Goal: Task Accomplishment & Management: Complete application form

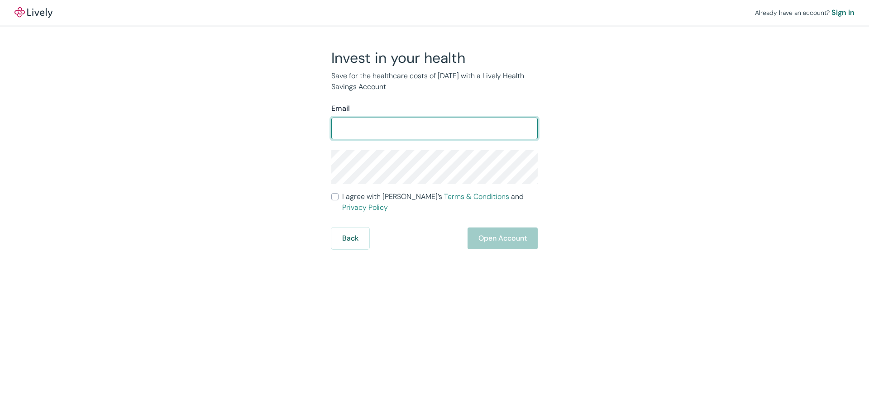
click at [538, 129] on div at bounding box center [538, 129] width 0 height 0
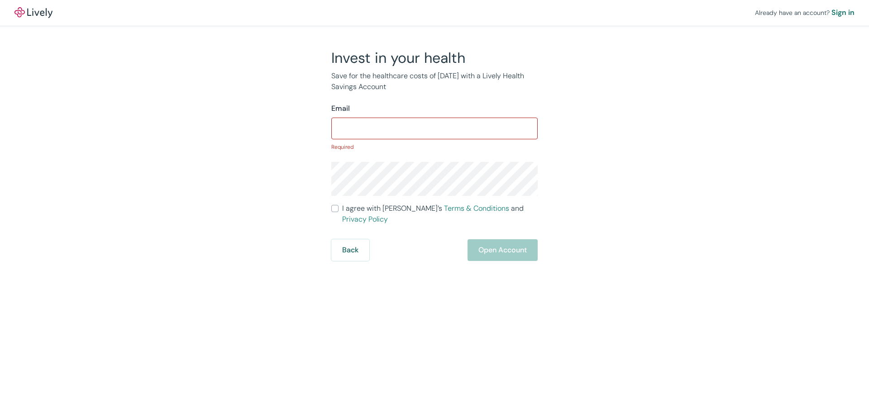
type input "[PERSON_NAME][EMAIL_ADDRESS][DOMAIN_NAME]"
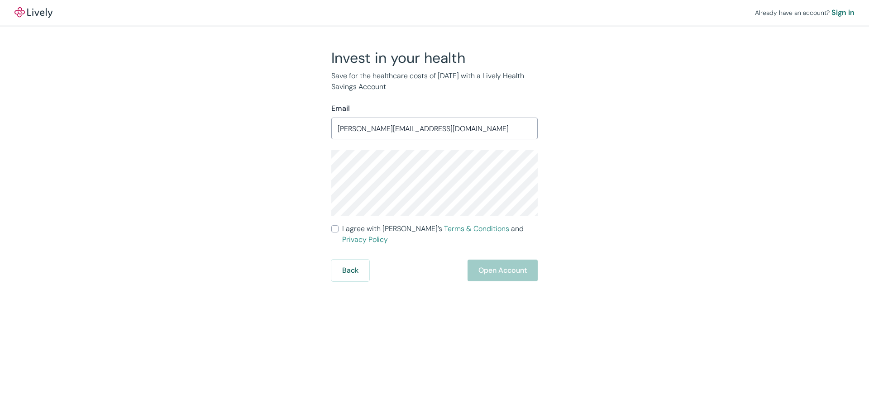
click at [495, 261] on div "Back Open Account" at bounding box center [434, 271] width 206 height 22
click at [346, 228] on span "I agree with Lively’s Terms & Conditions and Privacy Policy" at bounding box center [440, 235] width 196 height 22
click at [339, 228] on input "I agree with Lively’s Terms & Conditions and Privacy Policy" at bounding box center [334, 228] width 7 height 7
checkbox input "true"
click at [489, 262] on button "Open Account" at bounding box center [503, 271] width 70 height 22
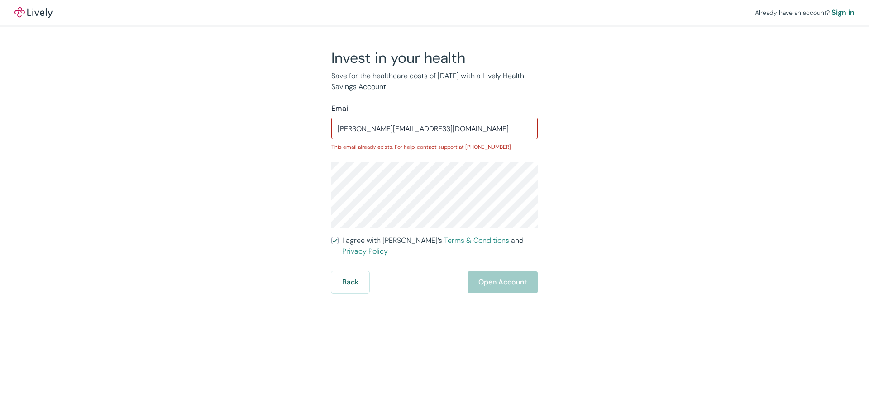
click at [836, 14] on div "Sign in" at bounding box center [843, 12] width 23 height 11
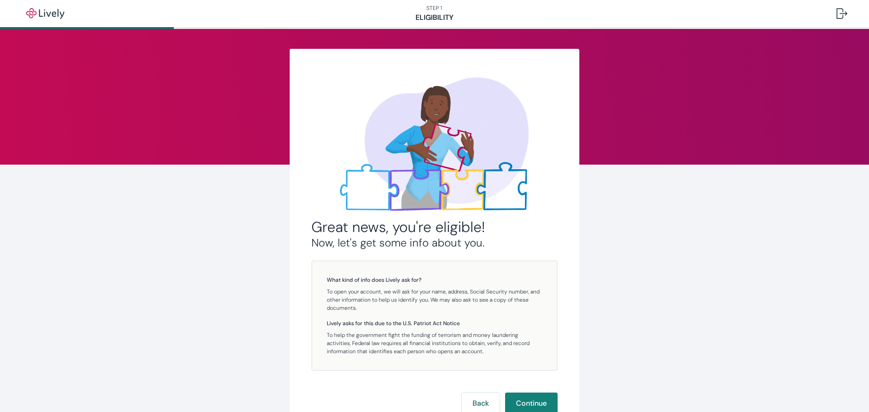
scroll to position [9, 0]
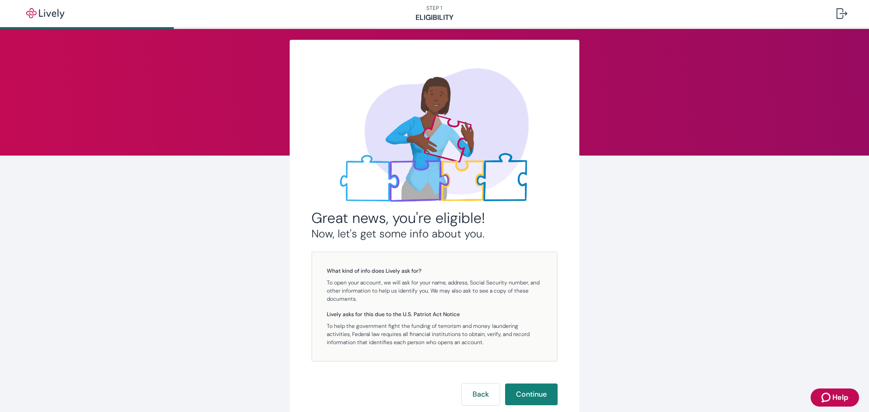
click at [517, 395] on button "Continue" at bounding box center [531, 395] width 53 height 22
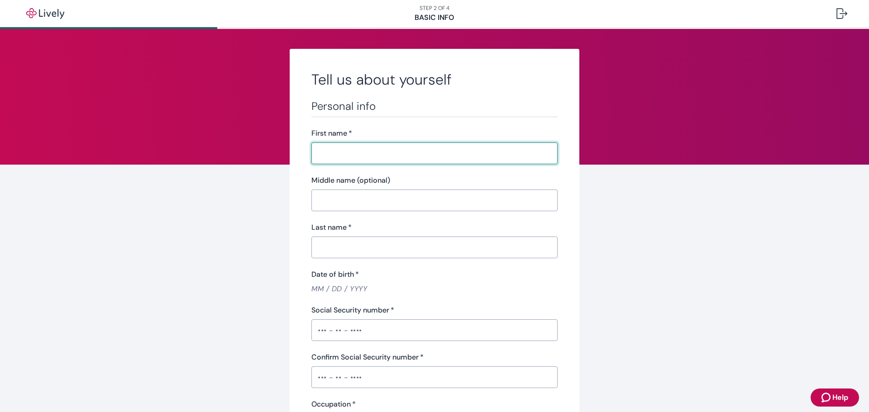
click at [354, 145] on input "First name   *" at bounding box center [434, 153] width 246 height 18
type input "[PERSON_NAME]"
type input "[PHONE_NUMBER]"
type input "[STREET_ADDRESS]"
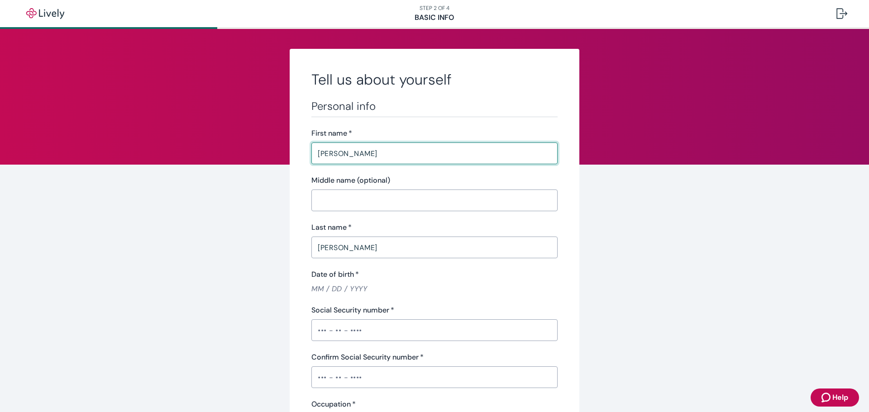
type input "[GEOGRAPHIC_DATA]"
type input "OH"
type input "45218"
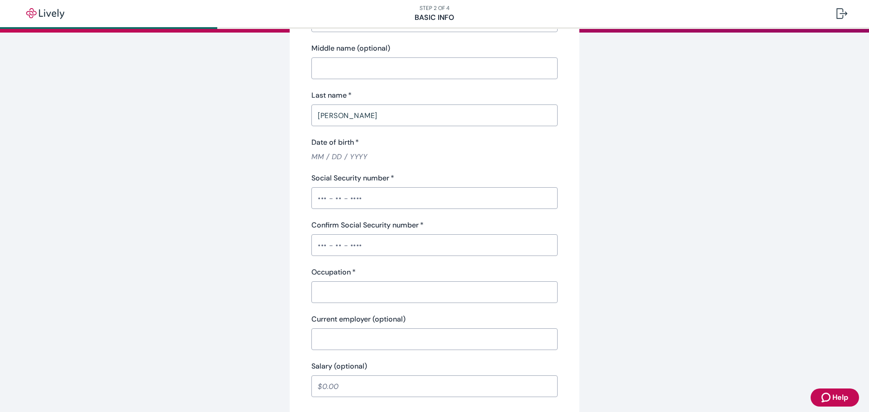
scroll to position [136, 0]
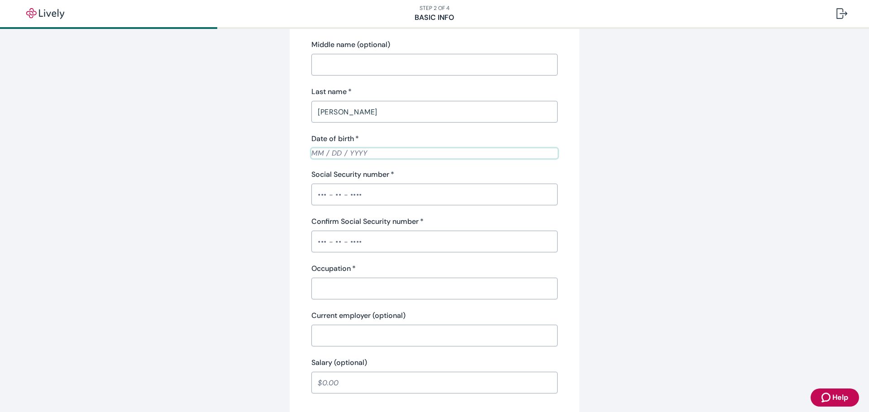
click at [313, 153] on input "Date of birth   *" at bounding box center [434, 153] width 246 height 10
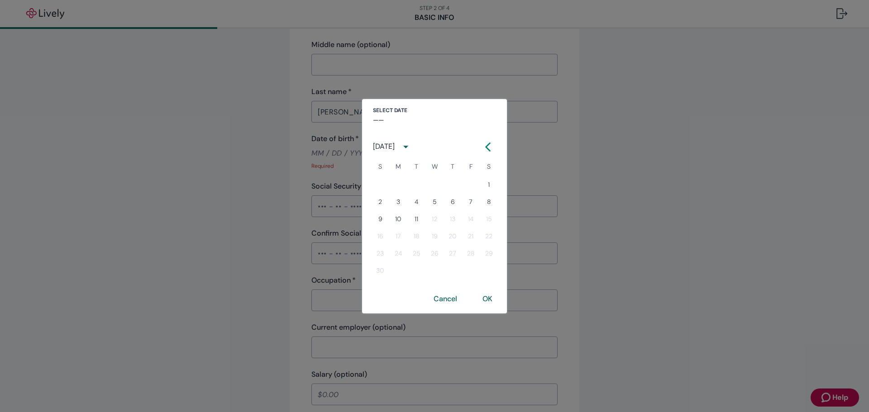
click at [380, 117] on h4 "––" at bounding box center [378, 120] width 11 height 11
click at [443, 299] on button "Cancel" at bounding box center [445, 299] width 45 height 22
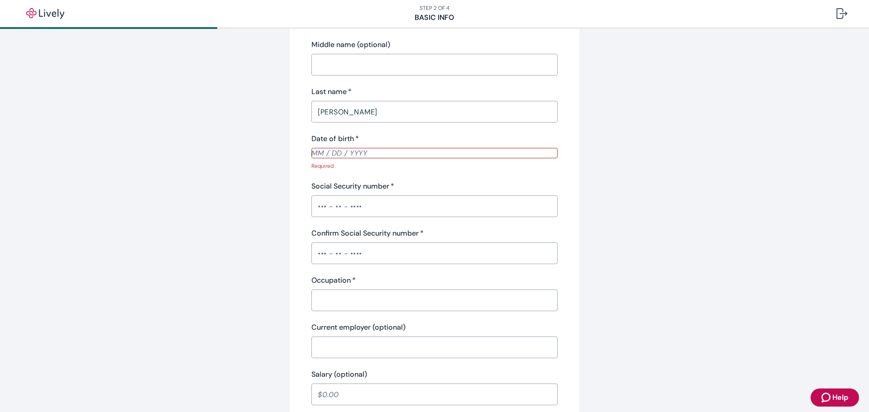
click at [316, 157] on input "Date of birth   *" at bounding box center [434, 153] width 246 height 10
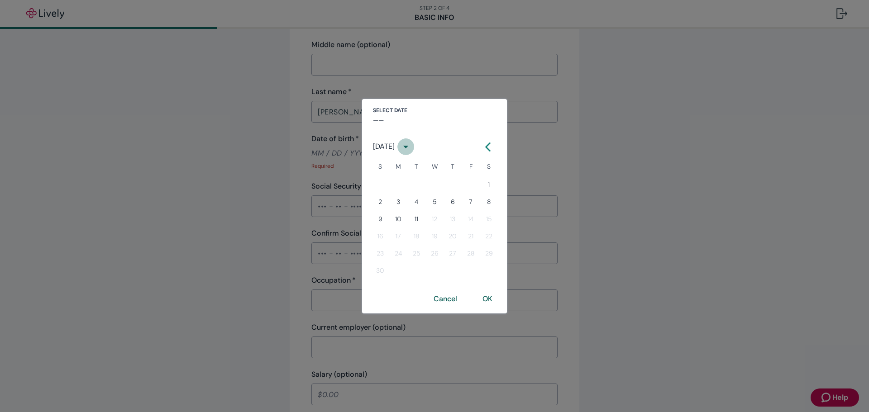
click at [412, 148] on icon "calendar view is open, switch to year view" at bounding box center [406, 147] width 12 height 12
click at [487, 189] on button "1995" at bounding box center [481, 187] width 33 height 16
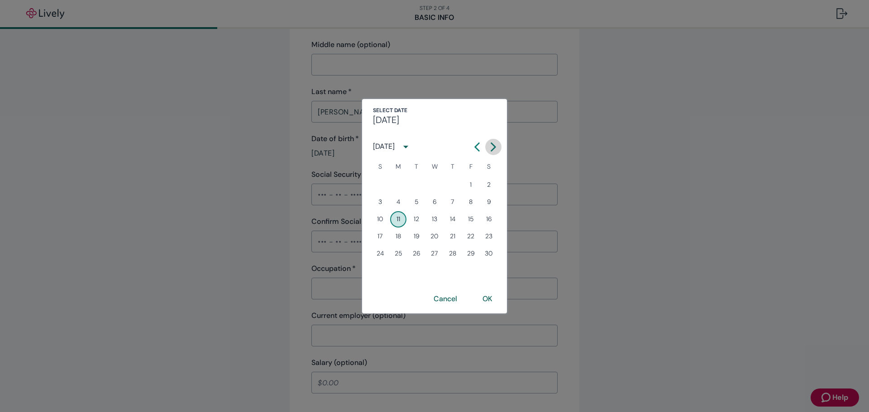
click at [490, 146] on icon "Calendar right arrow" at bounding box center [493, 147] width 9 height 9
click at [472, 218] on button "15" at bounding box center [471, 219] width 16 height 16
type input "[DATE]"
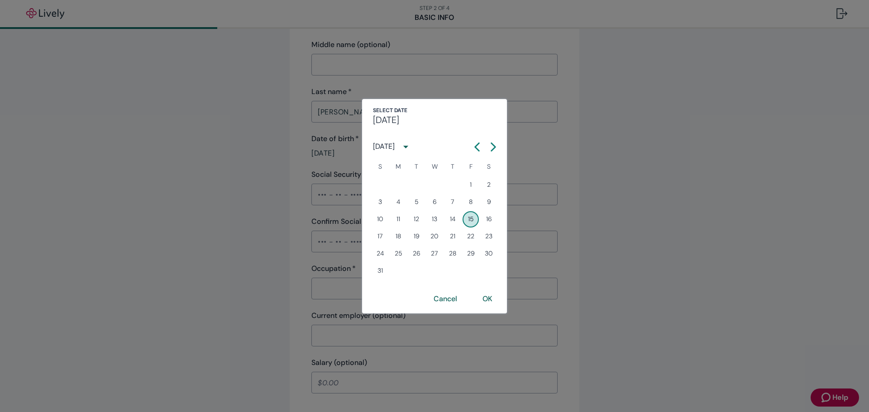
click at [486, 305] on button "OK" at bounding box center [488, 299] width 32 height 22
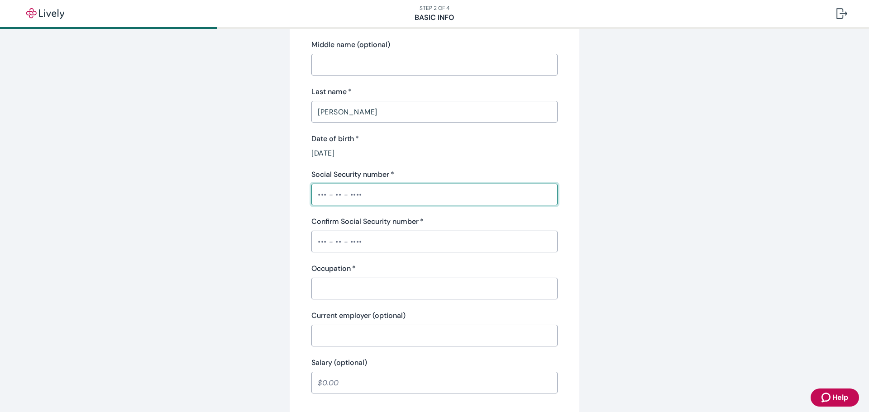
click at [323, 193] on input "Social Security number   *" at bounding box center [434, 195] width 246 height 18
type input "•"
type input "•••-••-8246"
click at [315, 242] on input "Confirm Social Security number   *" at bounding box center [434, 242] width 246 height 18
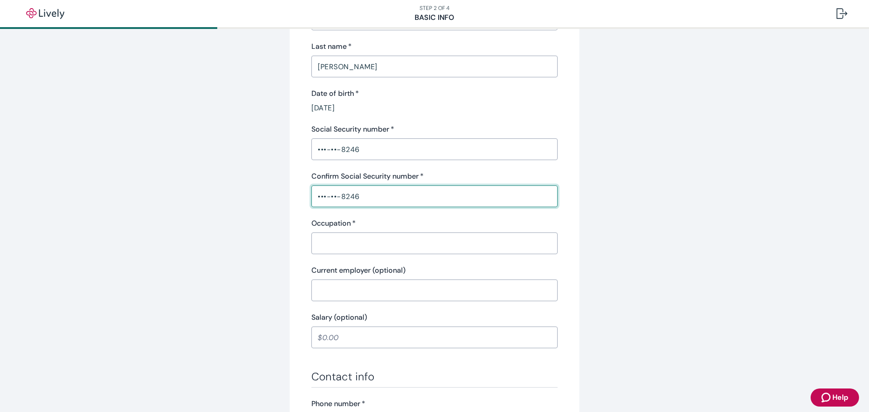
scroll to position [226, 0]
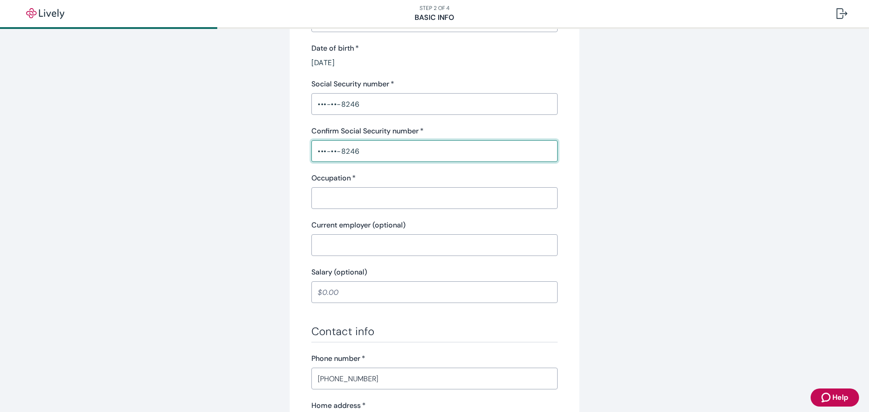
type input "•••-••-8246"
click at [345, 201] on input "Occupation   *" at bounding box center [434, 198] width 246 height 18
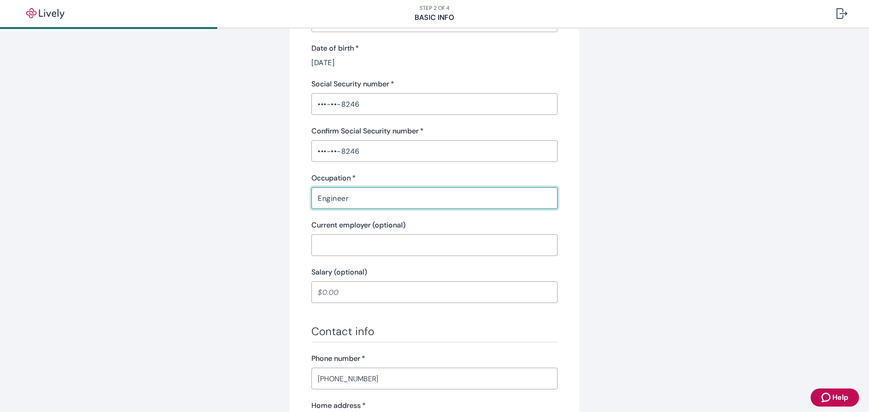
type input "Engineer"
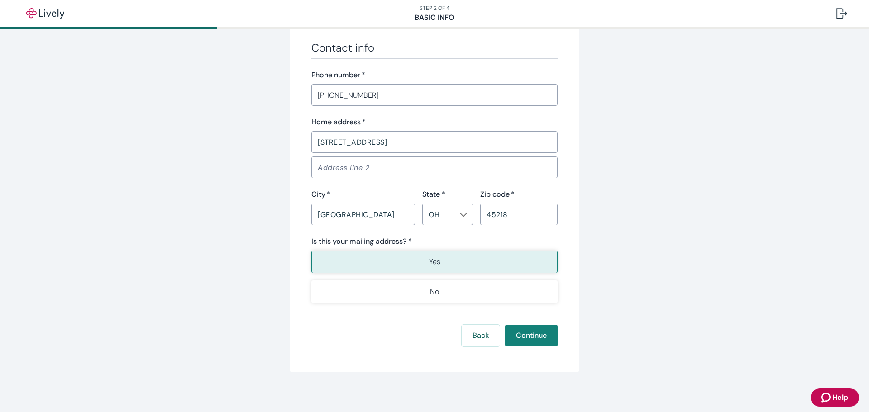
scroll to position [513, 0]
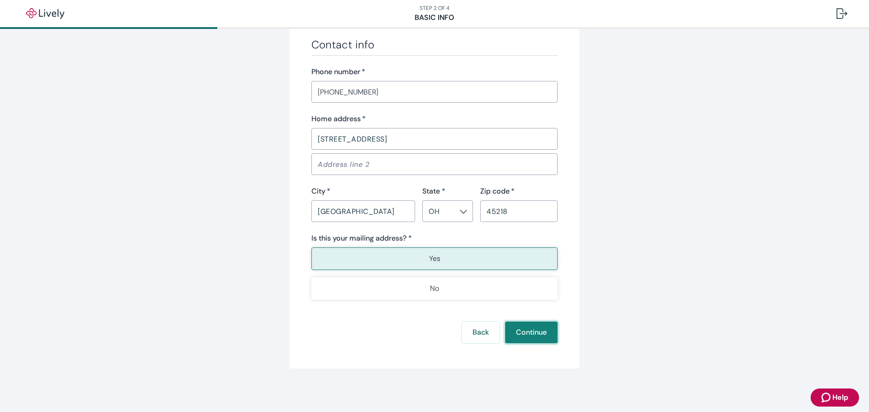
click at [527, 332] on button "Continue" at bounding box center [531, 333] width 53 height 22
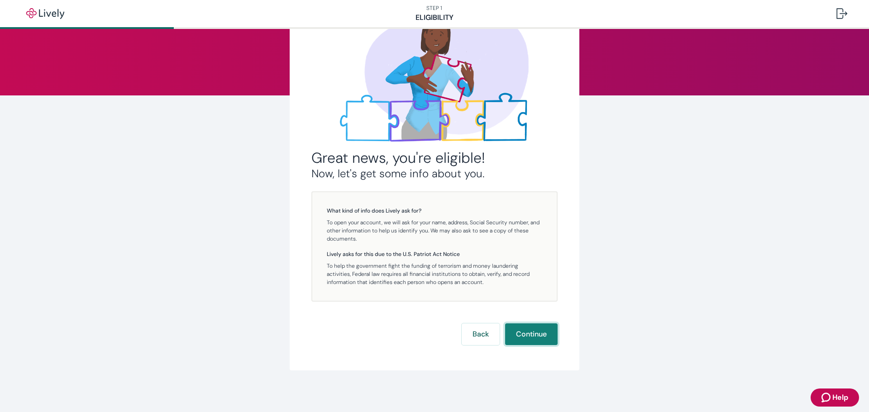
scroll to position [71, 0]
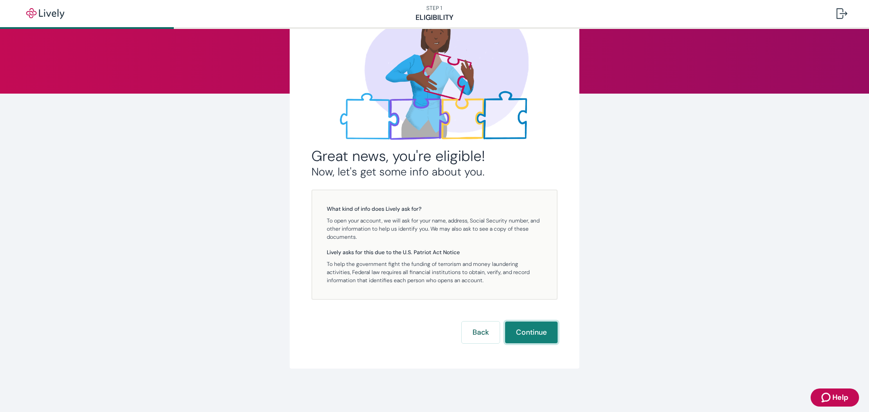
click at [511, 329] on button "Continue" at bounding box center [531, 333] width 53 height 22
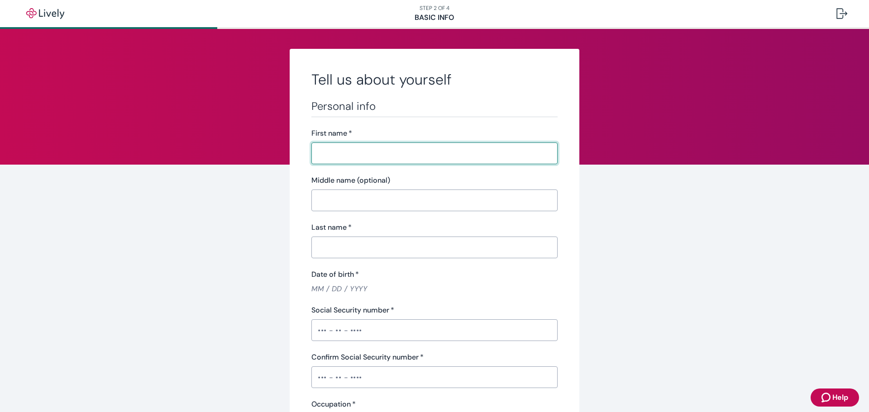
click at [357, 146] on input "First name   *" at bounding box center [434, 153] width 246 height 18
type input "[PERSON_NAME]"
type input "[PHONE_NUMBER]"
type input "[STREET_ADDRESS]"
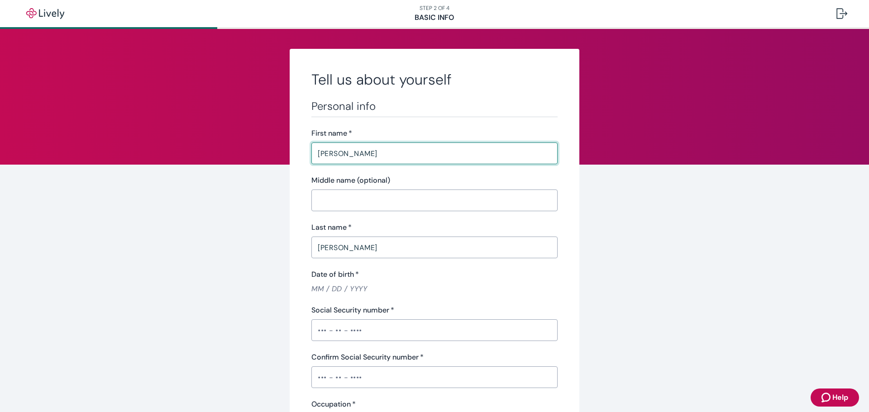
type input "[GEOGRAPHIC_DATA]"
type input "OH"
type input "45218"
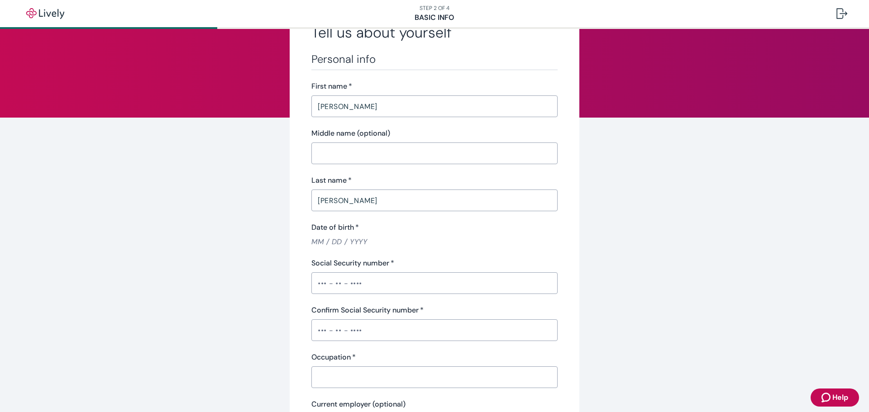
scroll to position [23, 0]
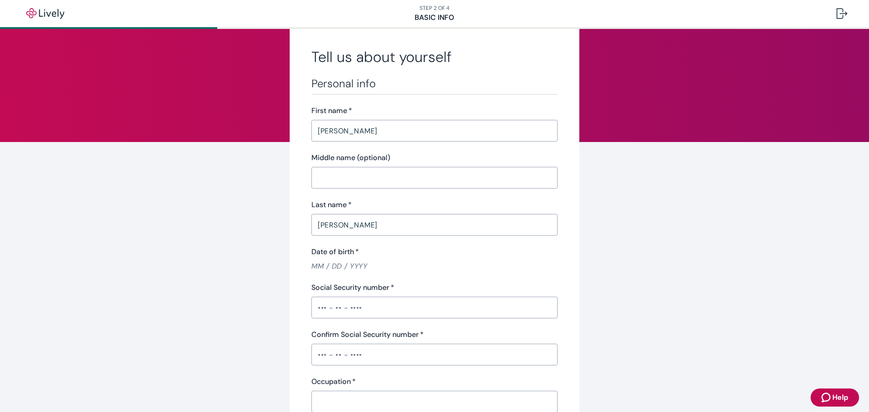
click at [318, 269] on input "Date of birth   *" at bounding box center [434, 266] width 246 height 10
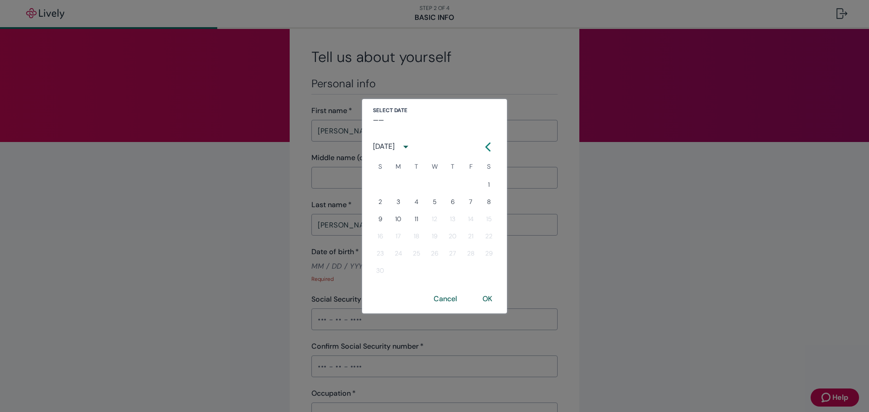
click at [395, 148] on div "[DATE]" at bounding box center [384, 146] width 22 height 11
click at [467, 192] on button "1995" at bounding box center [481, 187] width 33 height 16
click at [493, 146] on icon "Calendar right arrow" at bounding box center [493, 147] width 9 height 9
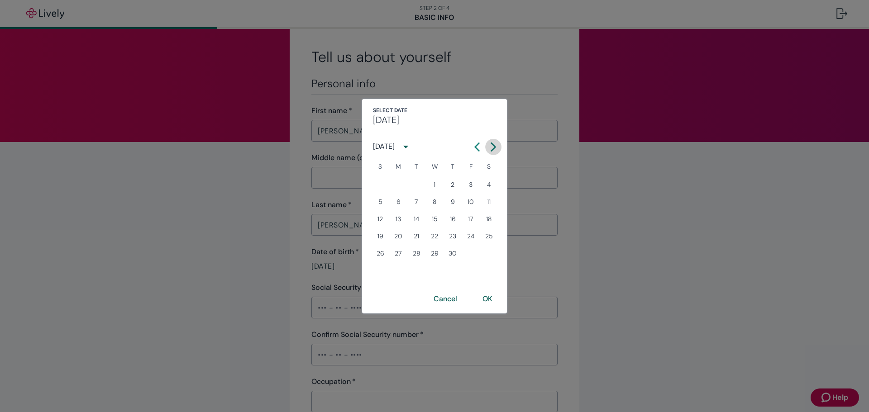
click at [493, 146] on icon "Calendar right arrow" at bounding box center [493, 147] width 9 height 9
click at [469, 215] on button "15" at bounding box center [471, 219] width 16 height 16
type input "[DATE]"
click at [486, 301] on button "OK" at bounding box center [488, 299] width 32 height 22
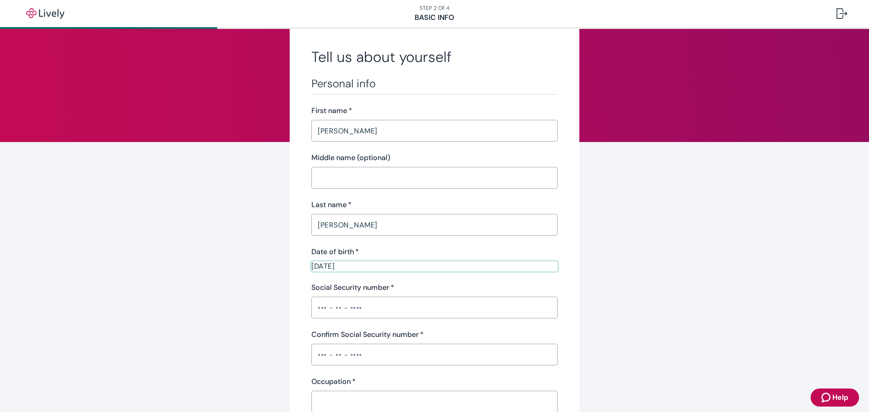
scroll to position [113, 0]
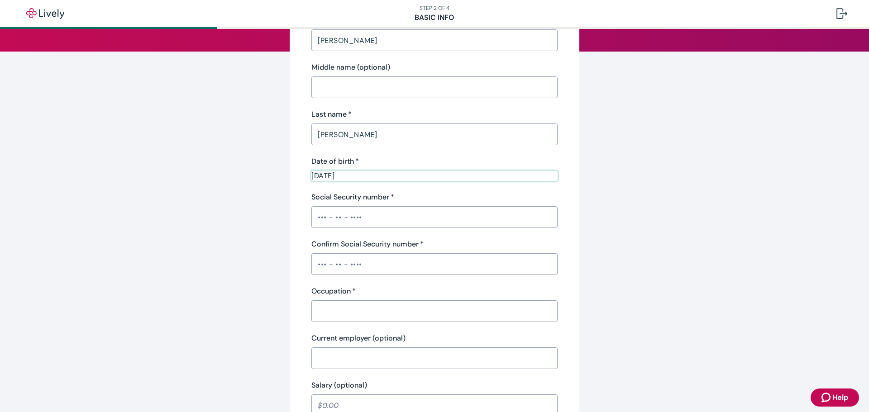
click at [316, 218] on input "Social Security number   *" at bounding box center [434, 217] width 246 height 18
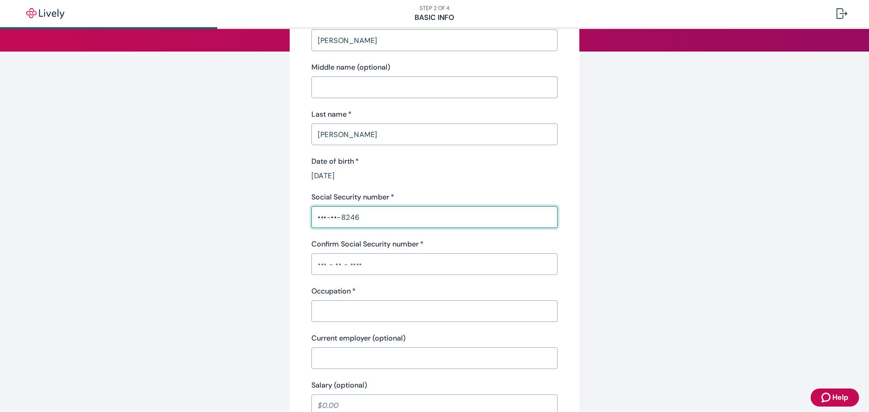
type input "•••-••-8246"
click at [325, 265] on input "Confirm Social Security number   *" at bounding box center [434, 264] width 246 height 18
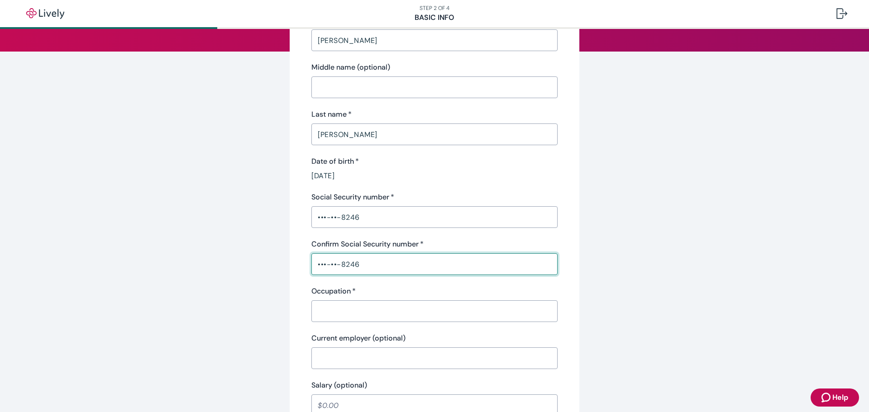
type input "•••-••-8246"
click at [335, 300] on div "Occupation   * ​" at bounding box center [434, 304] width 246 height 36
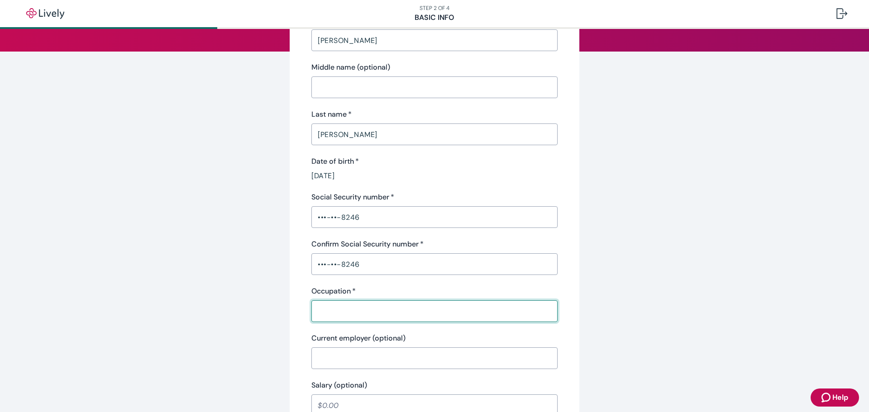
click at [335, 309] on input "Occupation   *" at bounding box center [434, 311] width 246 height 18
type input "Engineer"
click at [248, 298] on div "Tell us about yourself Personal info First name   * Emily ​ Middle name (option…" at bounding box center [434, 352] width 435 height 833
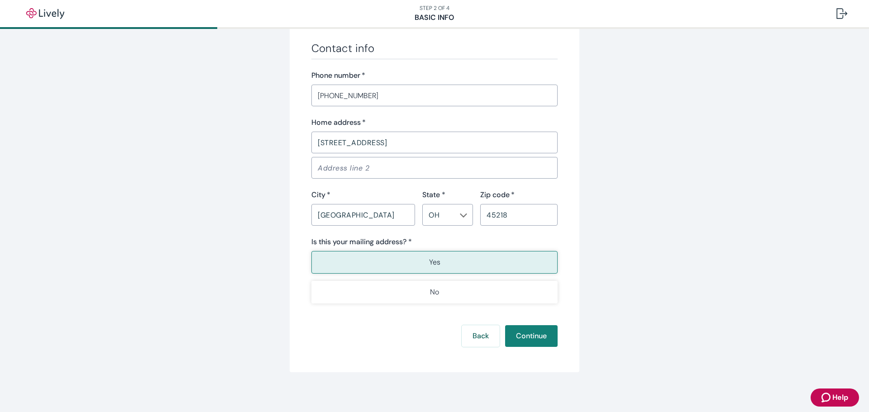
scroll to position [513, 0]
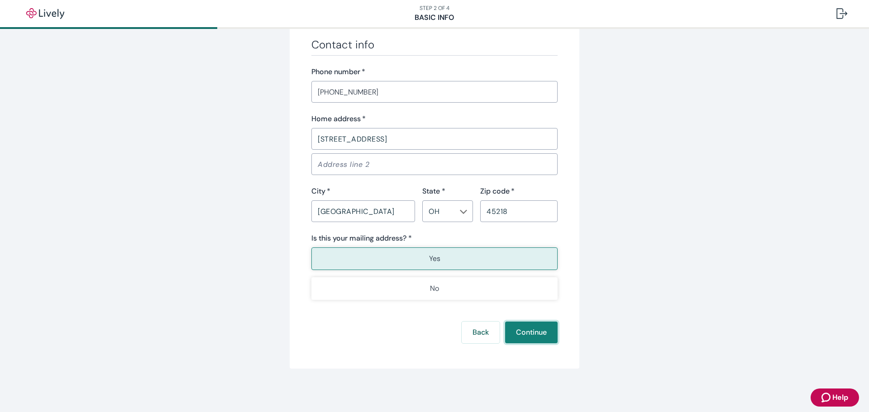
click at [528, 335] on button "Continue" at bounding box center [531, 333] width 53 height 22
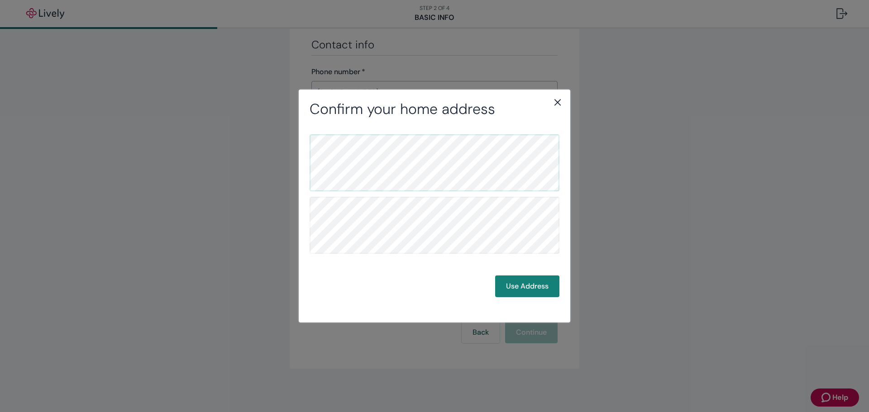
click at [528, 284] on button "Use Address" at bounding box center [527, 287] width 64 height 22
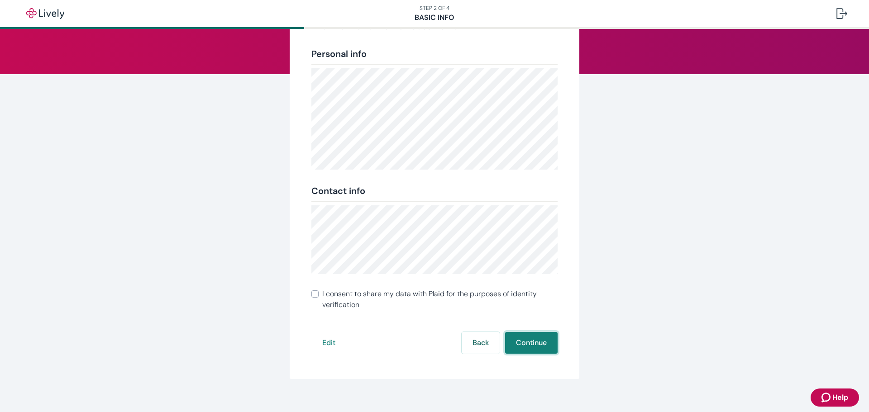
scroll to position [101, 0]
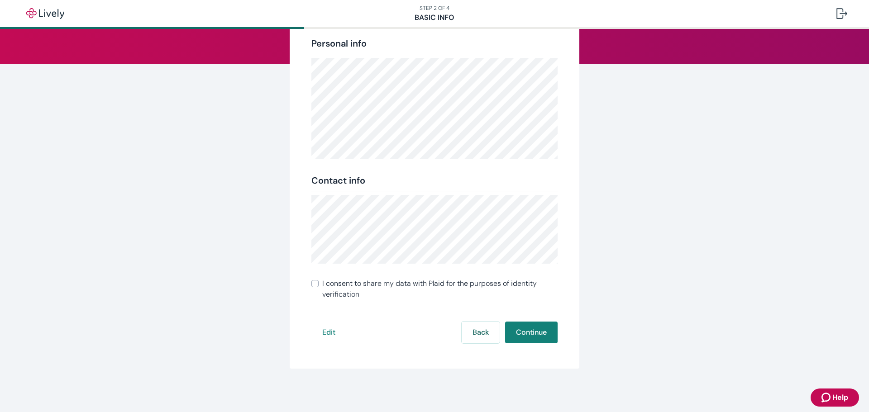
click at [322, 286] on span "I consent to share my data with Plaid for the purposes of identity verification" at bounding box center [439, 289] width 235 height 22
click at [319, 286] on input "I consent to share my data with Plaid for the purposes of identity verification" at bounding box center [314, 283] width 7 height 7
checkbox input "true"
click at [520, 339] on button "Continue" at bounding box center [531, 333] width 53 height 22
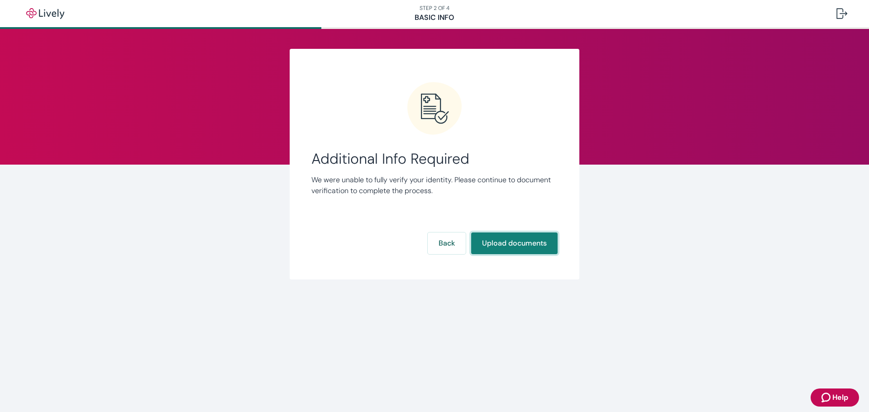
click at [507, 244] on button "Upload documents" at bounding box center [514, 244] width 86 height 22
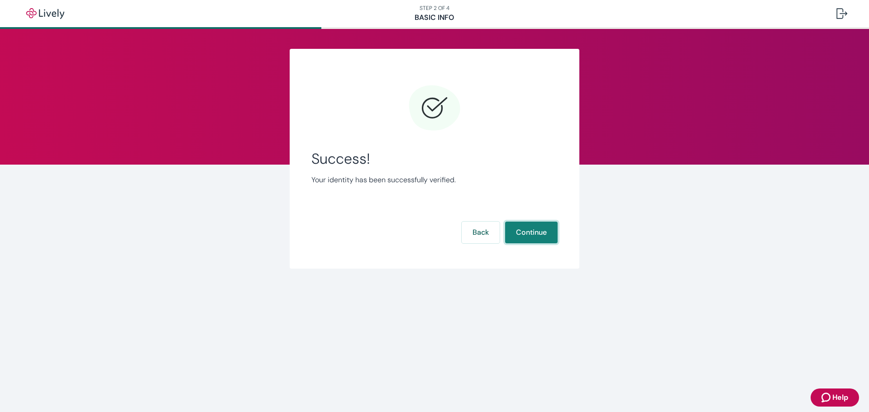
click at [518, 236] on button "Continue" at bounding box center [531, 233] width 53 height 22
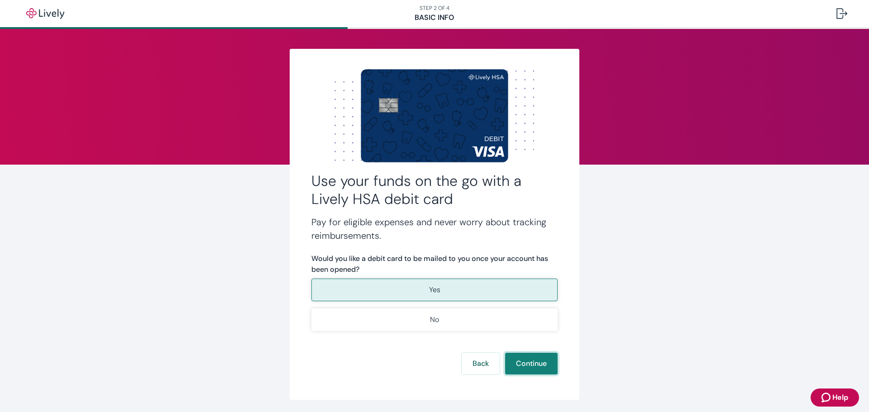
click at [517, 364] on button "Continue" at bounding box center [531, 364] width 53 height 22
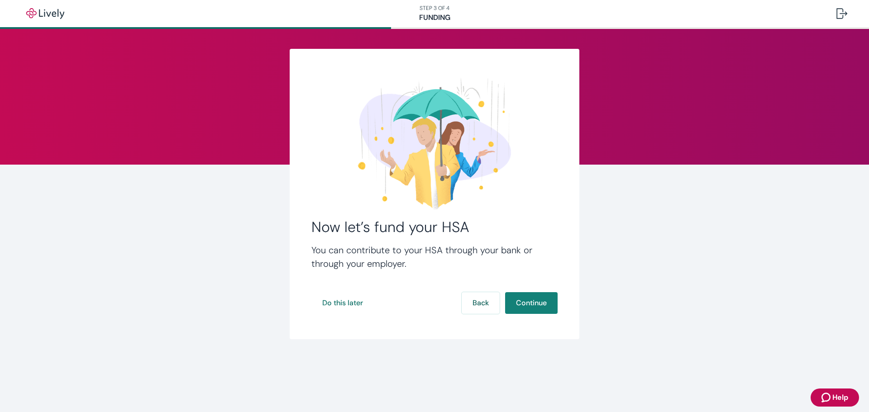
click at [539, 302] on button "Continue" at bounding box center [531, 303] width 53 height 22
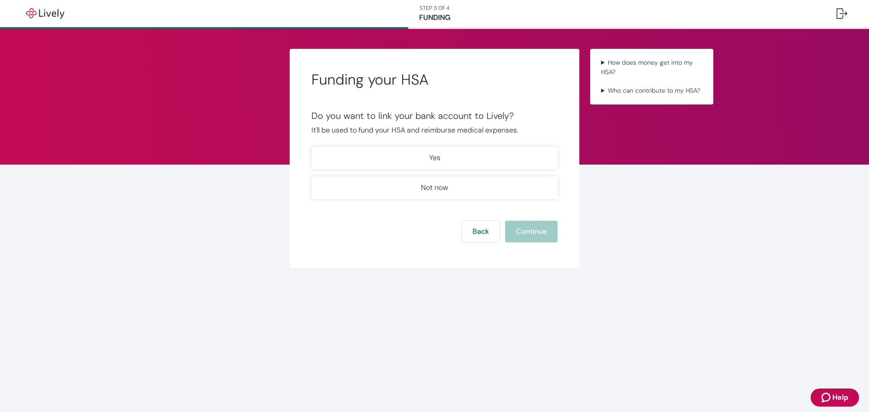
click at [522, 193] on button "Not now" at bounding box center [434, 188] width 246 height 23
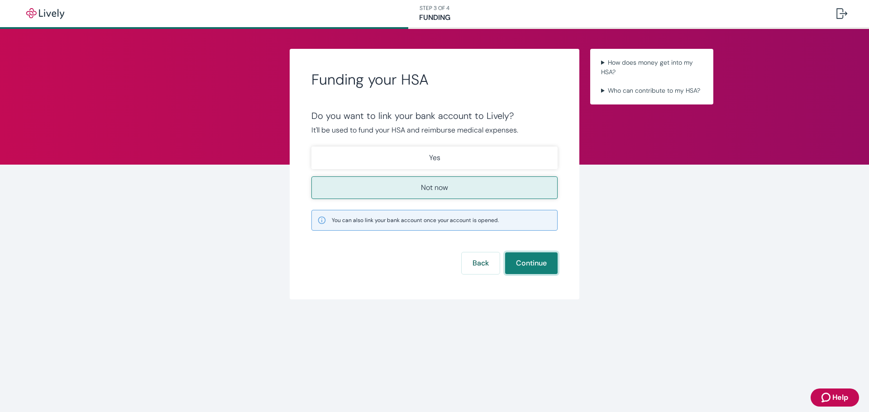
click at [532, 264] on button "Continue" at bounding box center [531, 264] width 53 height 22
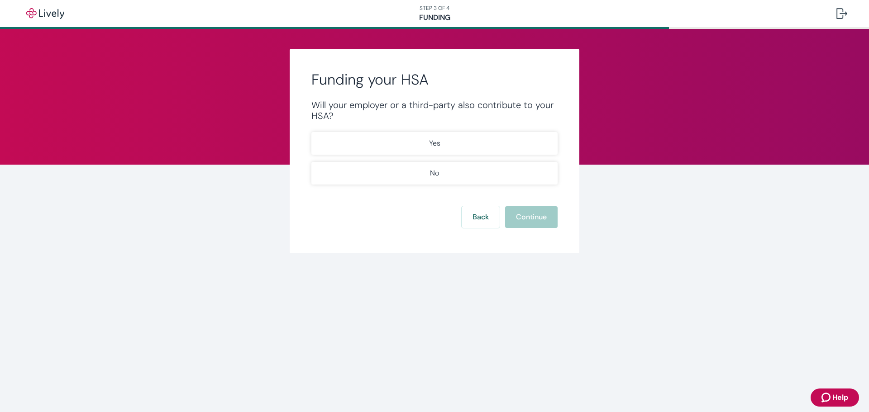
click at [493, 139] on button "Yes" at bounding box center [434, 143] width 246 height 23
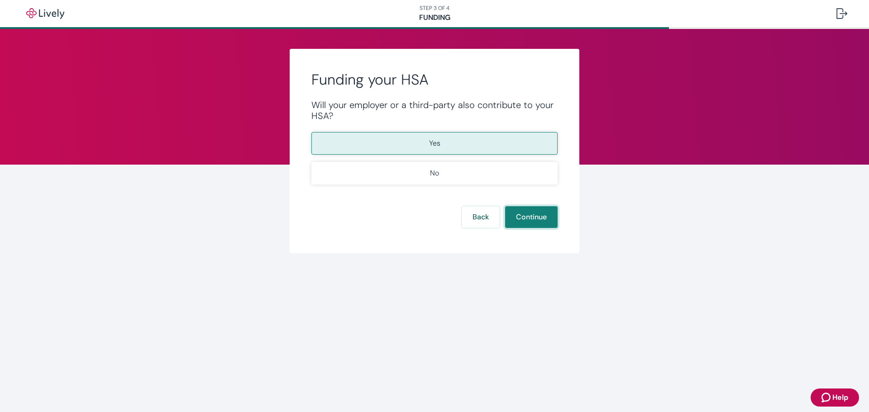
click at [537, 213] on button "Continue" at bounding box center [531, 217] width 53 height 22
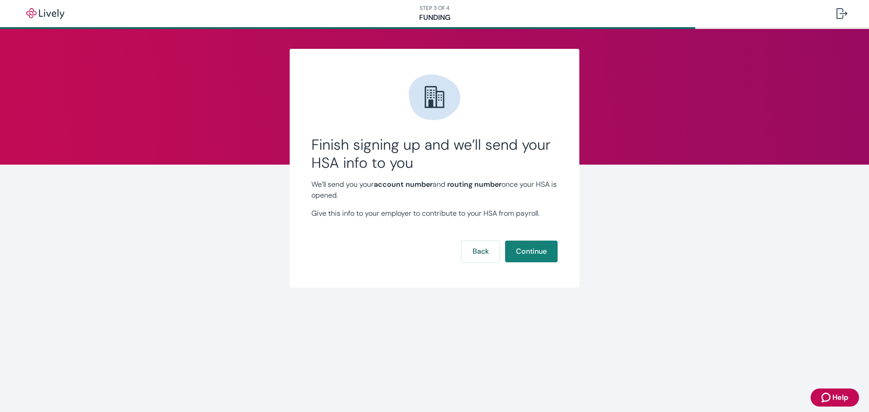
click at [533, 250] on button "Continue" at bounding box center [531, 252] width 53 height 22
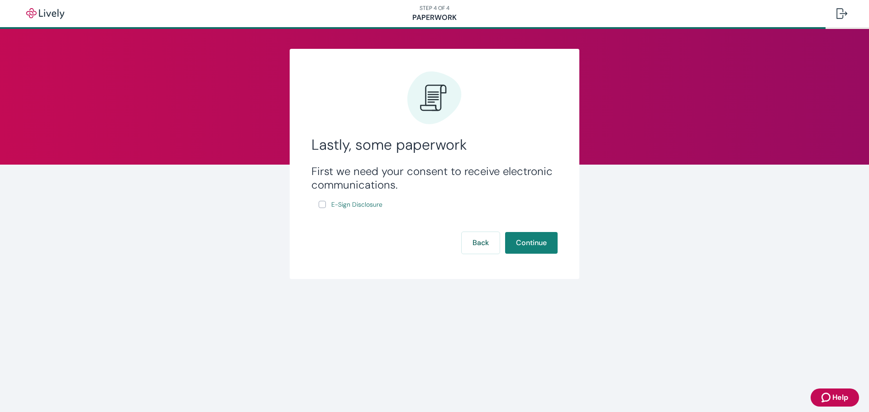
click at [335, 203] on span "E-Sign Disclosure" at bounding box center [356, 205] width 51 height 10
click at [322, 206] on input "E-Sign Disclosure" at bounding box center [322, 204] width 7 height 7
checkbox input "true"
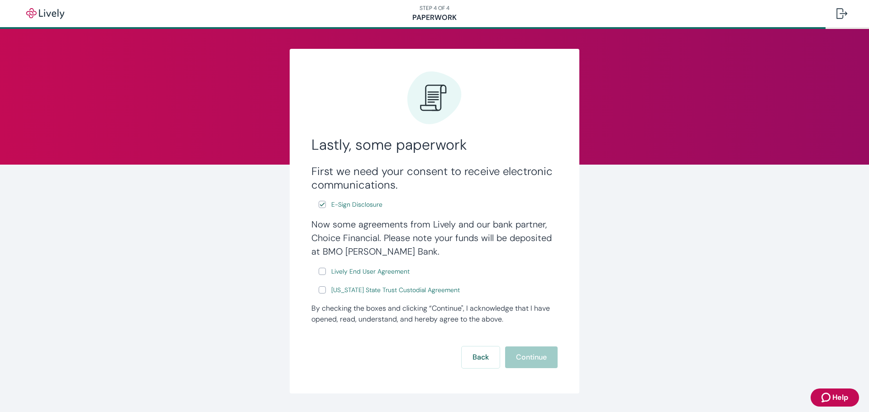
click at [321, 273] on input "Lively End User Agreement" at bounding box center [322, 271] width 7 height 7
checkbox input "true"
click at [319, 292] on input "Wyoming State Trust Custodial Agreement" at bounding box center [322, 290] width 7 height 7
checkbox input "true"
click at [526, 355] on button "Continue" at bounding box center [531, 358] width 53 height 22
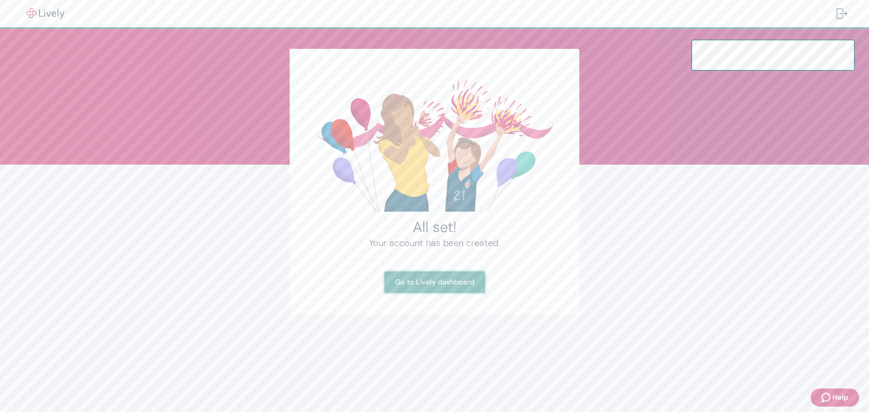
click at [431, 278] on link "Go to Lively dashboard" at bounding box center [434, 283] width 101 height 22
